Goal: Find contact information: Find contact information

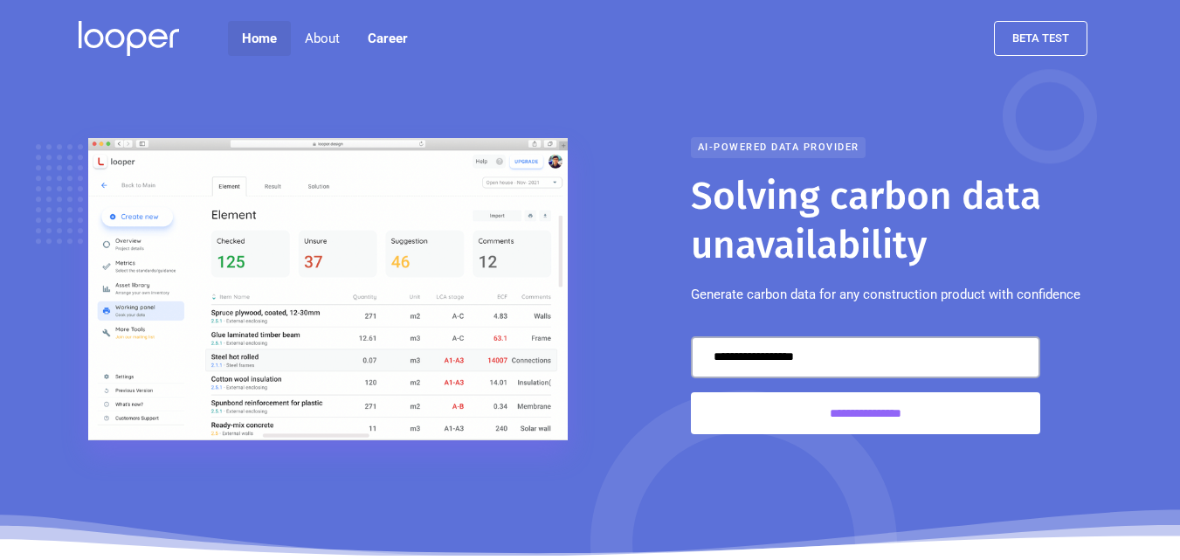
click at [254, 30] on link "Home" at bounding box center [259, 38] width 63 height 35
click at [256, 38] on link "Home" at bounding box center [259, 38] width 63 height 35
click at [255, 38] on link "Home" at bounding box center [259, 38] width 63 height 35
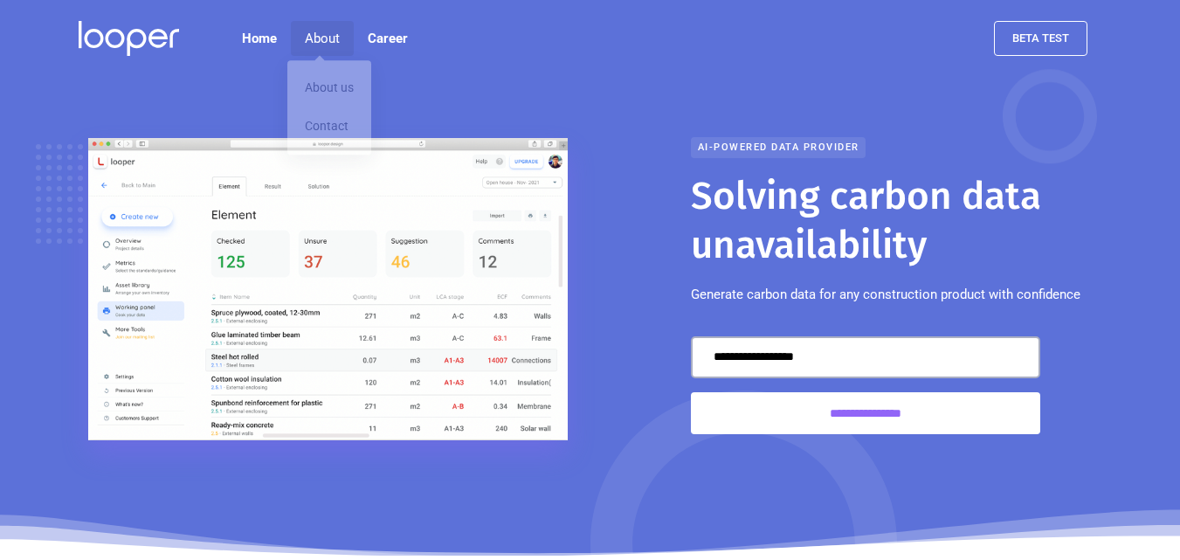
click at [312, 35] on div "About" at bounding box center [322, 38] width 35 height 21
click at [313, 33] on div "About" at bounding box center [322, 38] width 35 height 21
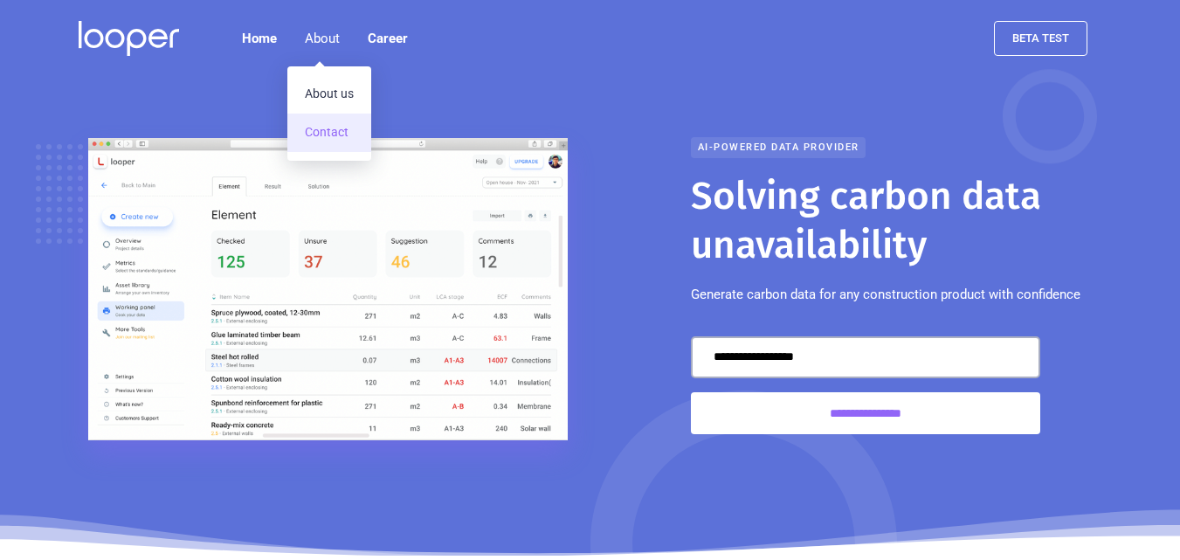
click at [320, 131] on link "Contact" at bounding box center [329, 133] width 84 height 38
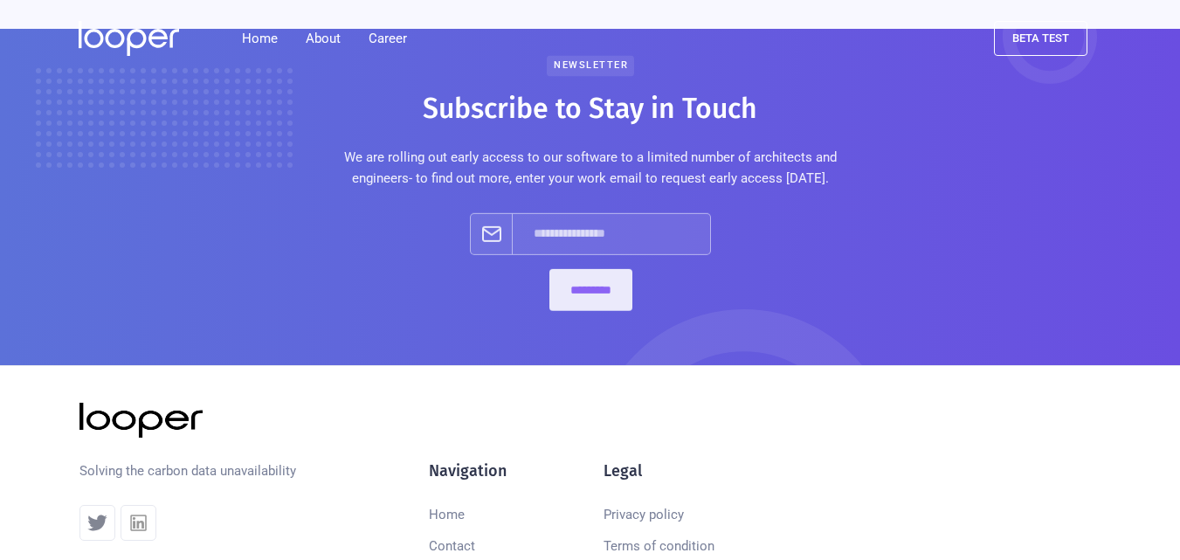
scroll to position [1477, 0]
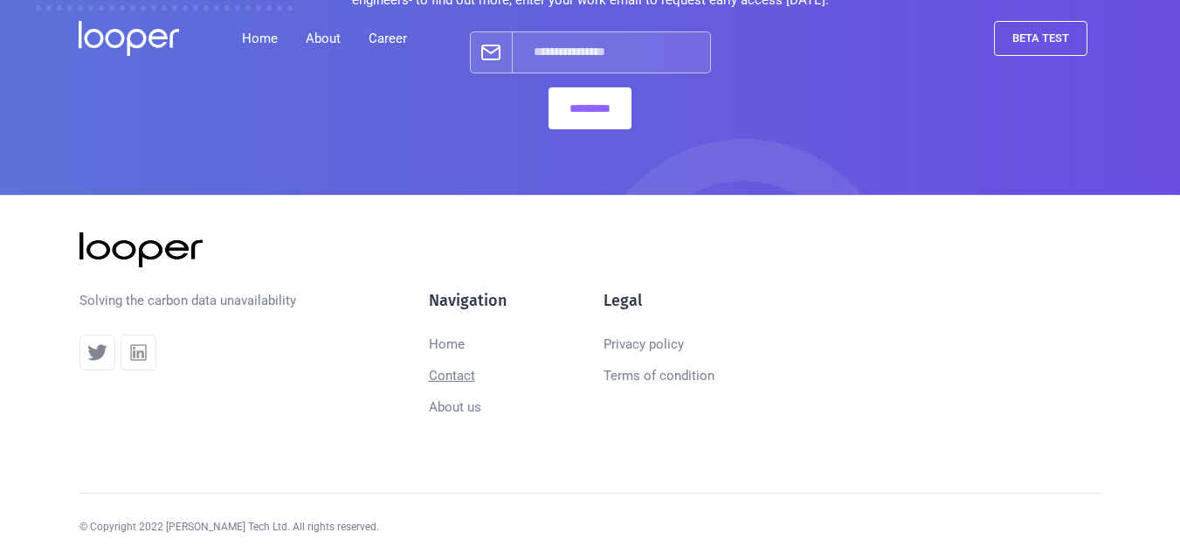
click at [454, 379] on link "Contact" at bounding box center [452, 375] width 46 height 31
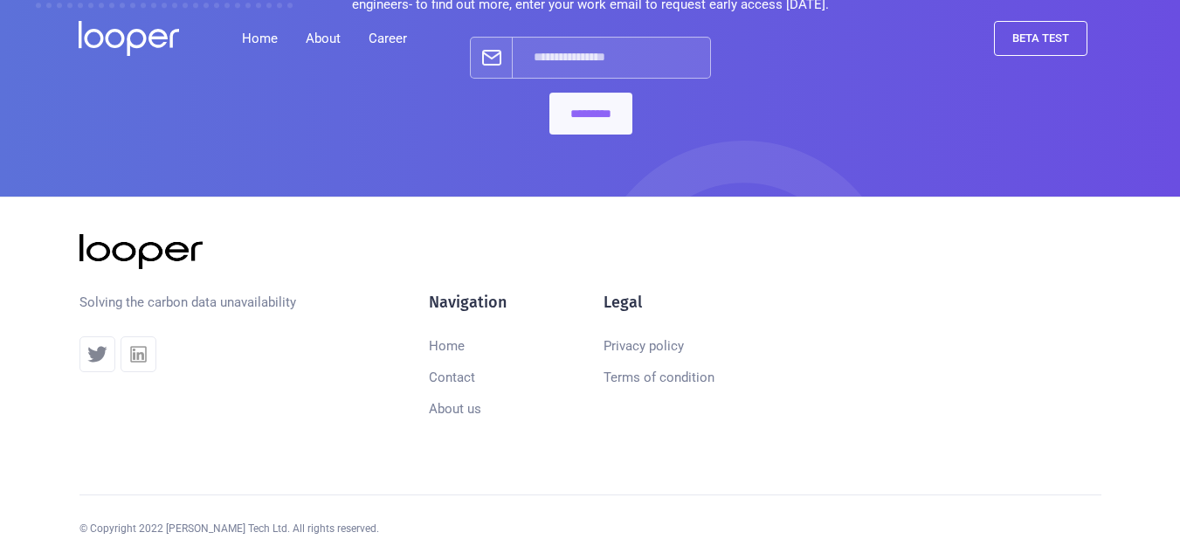
scroll to position [1477, 0]
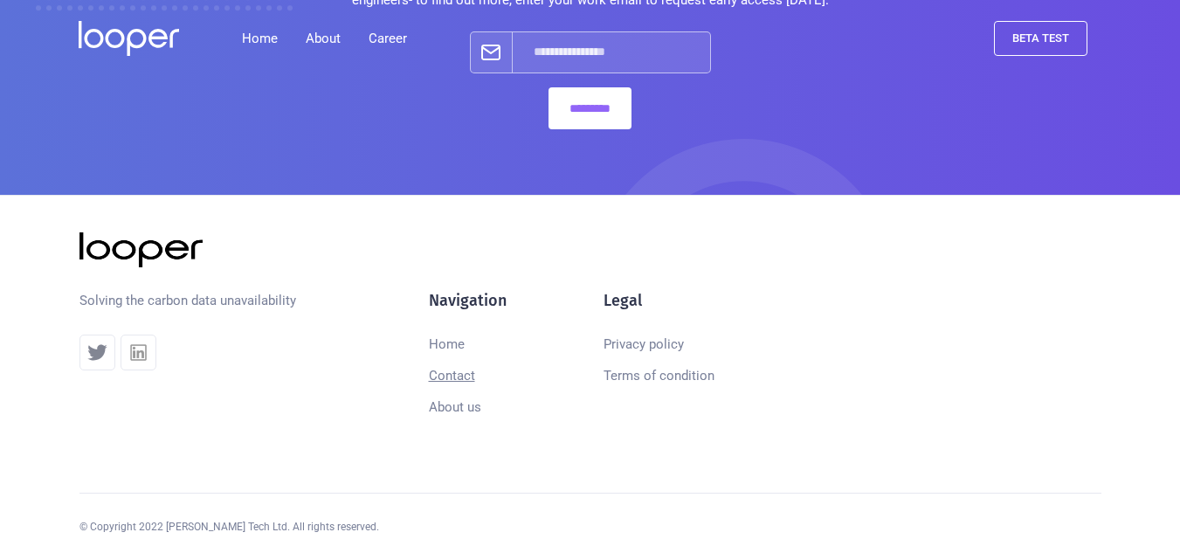
click at [466, 381] on link "Contact" at bounding box center [452, 375] width 46 height 31
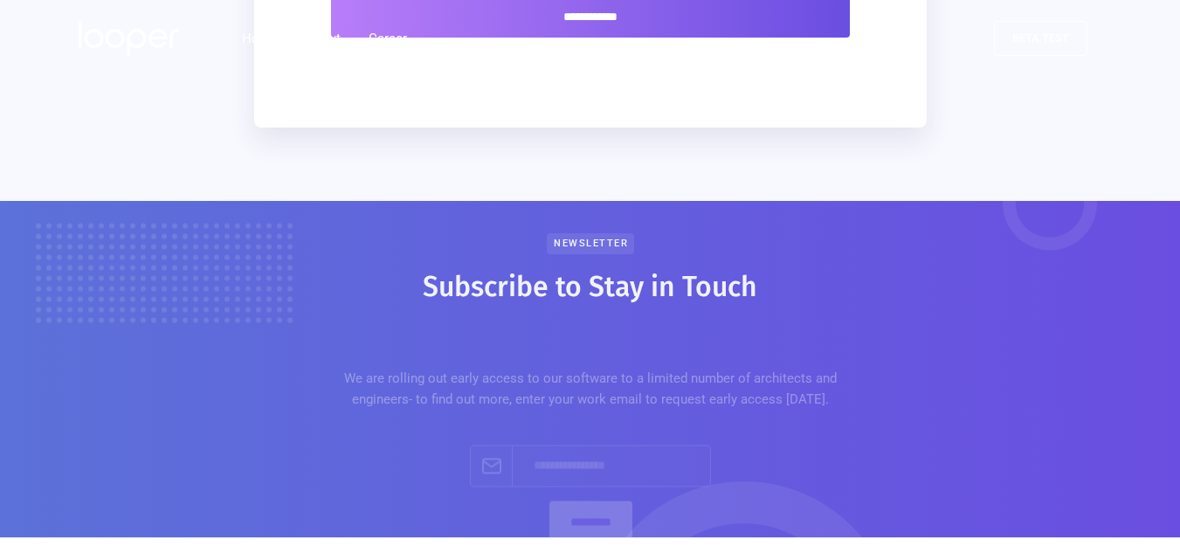
scroll to position [1135, 0]
